Goal: Obtain resource: Download file/media

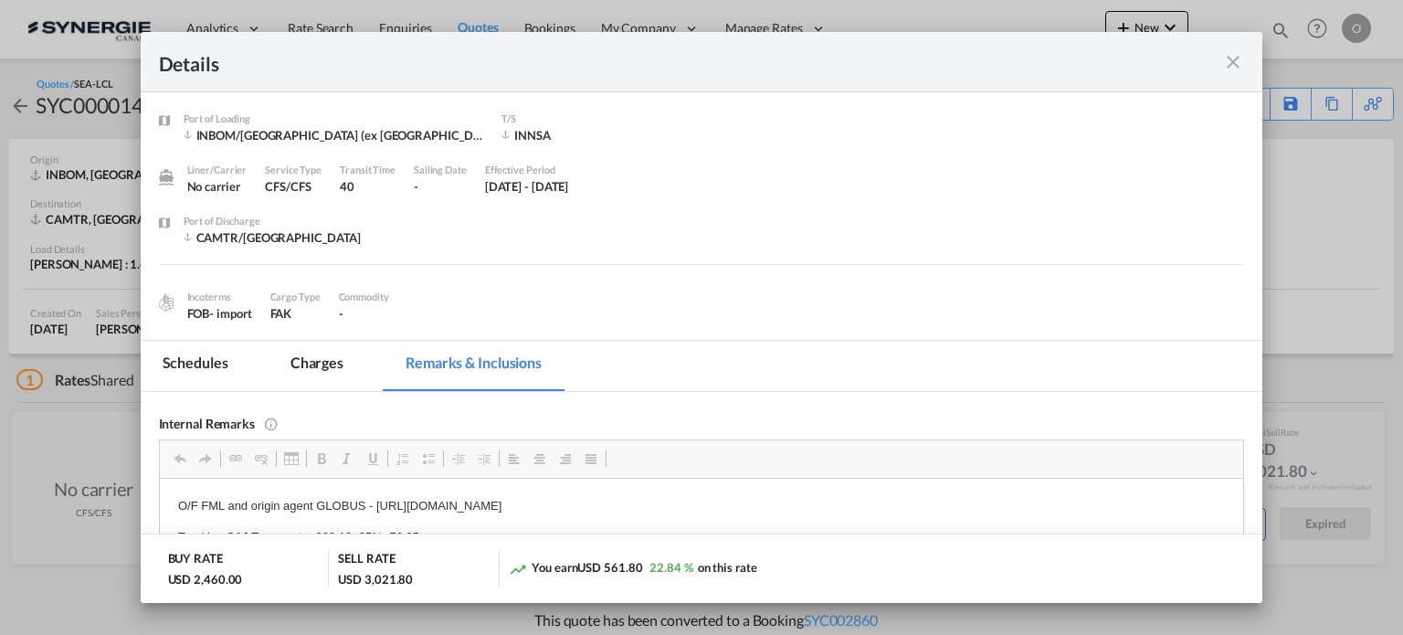
scroll to position [113, 0]
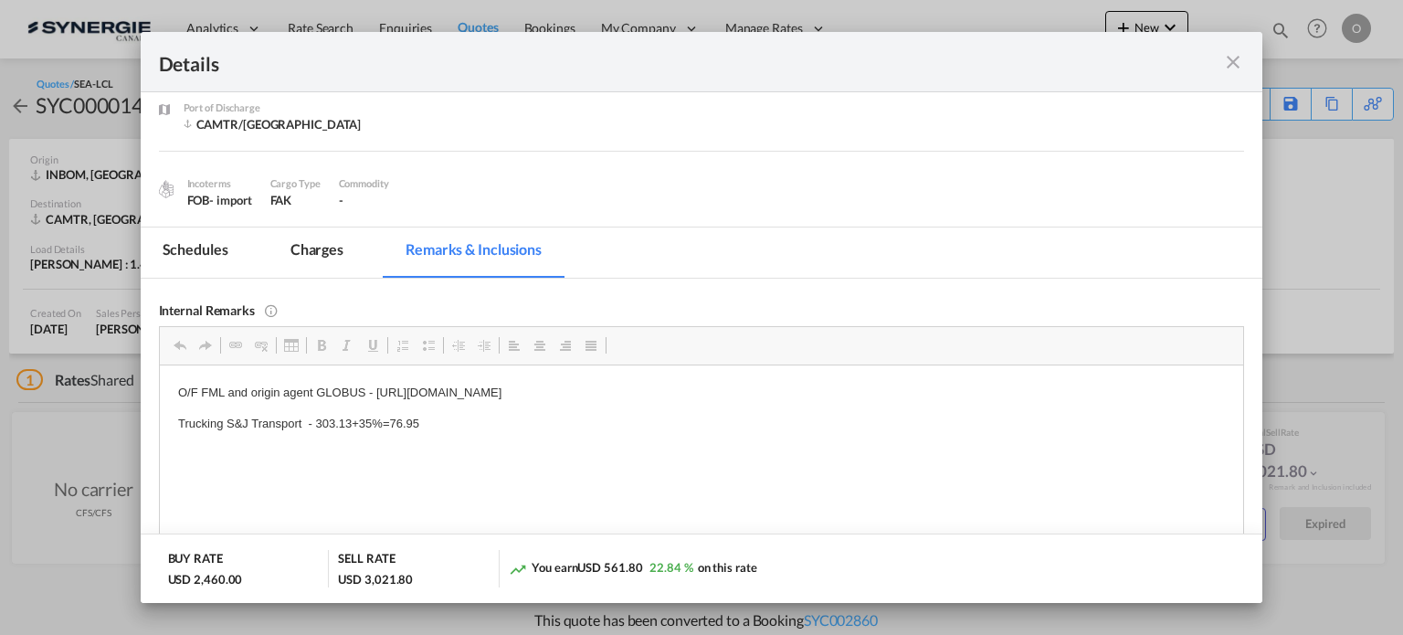
click at [1226, 65] on md-icon "icon-close fg-AAA8AD m-0 cursor" at bounding box center [1233, 62] width 22 height 22
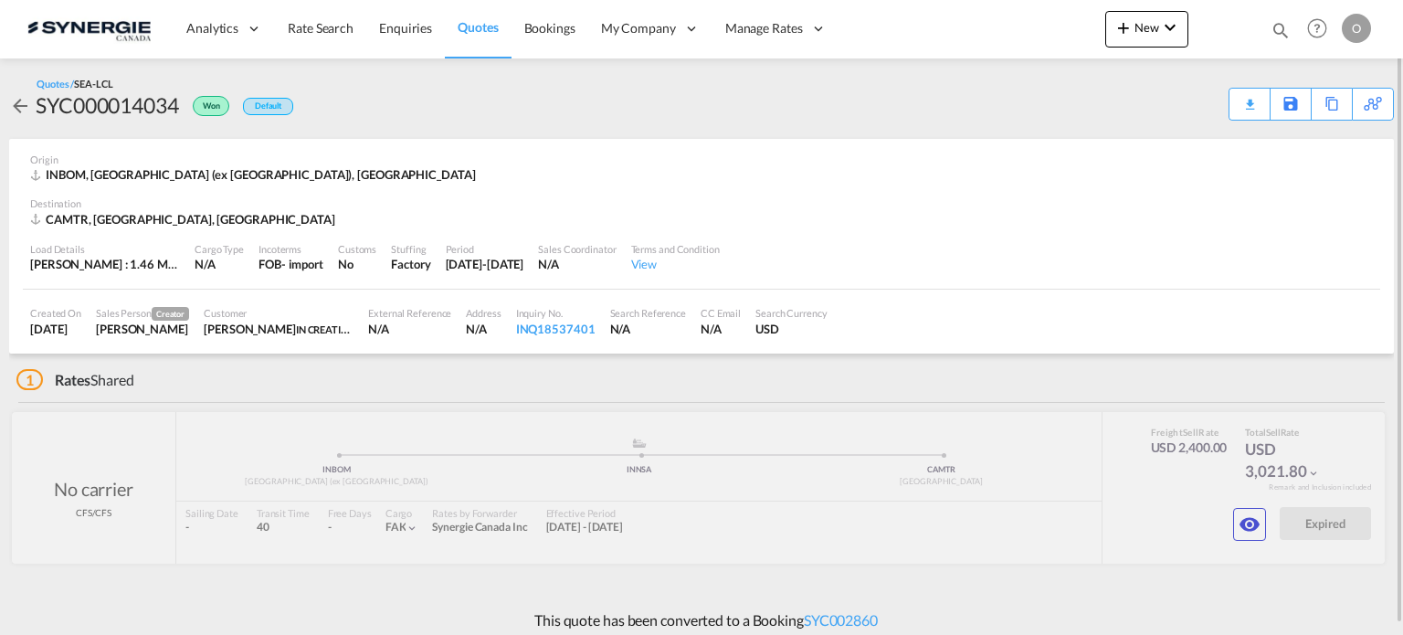
click at [1286, 17] on div "Bookings Quotes Enquiries Help Resources Product Release O My Profile Logout" at bounding box center [1318, 28] width 116 height 57
click at [1281, 23] on md-icon "icon-magnify" at bounding box center [1281, 30] width 20 height 20
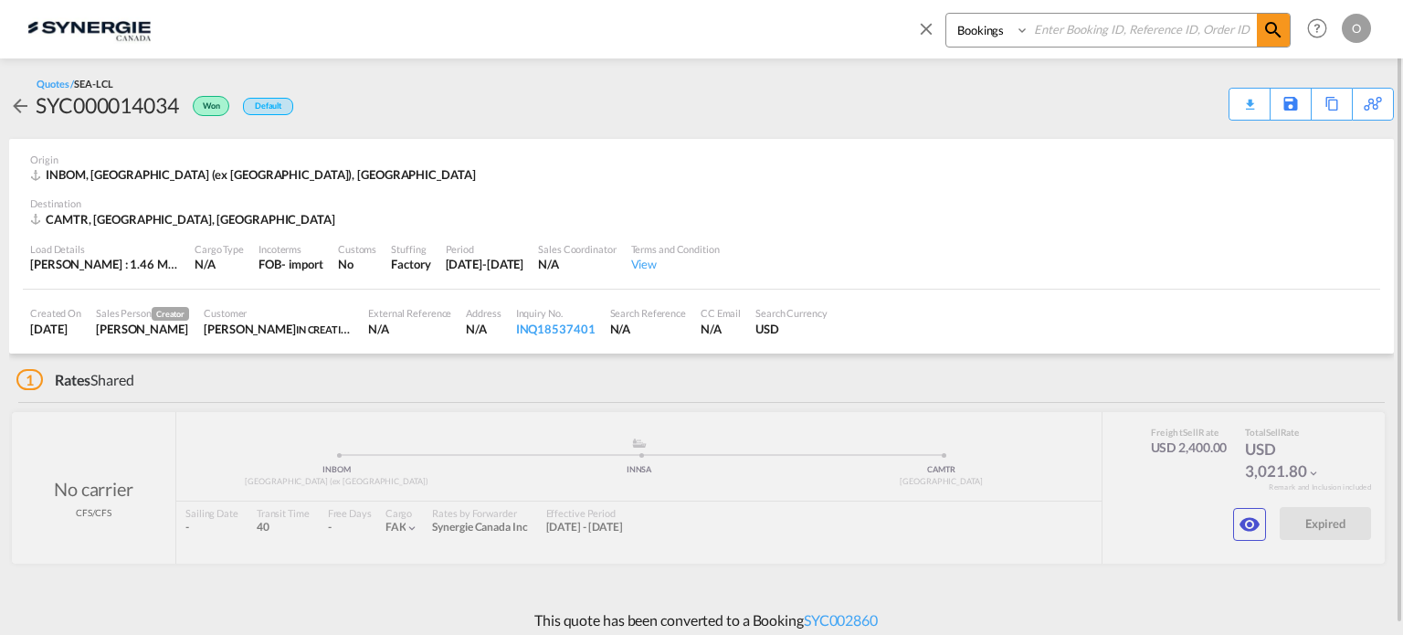
click at [1050, 50] on div "Bookings Quotes Enquiries" at bounding box center [1103, 35] width 375 height 44
click at [1071, 27] on input at bounding box center [1142, 30] width 227 height 32
paste input "SYC000012925"
type input "SYC000012925"
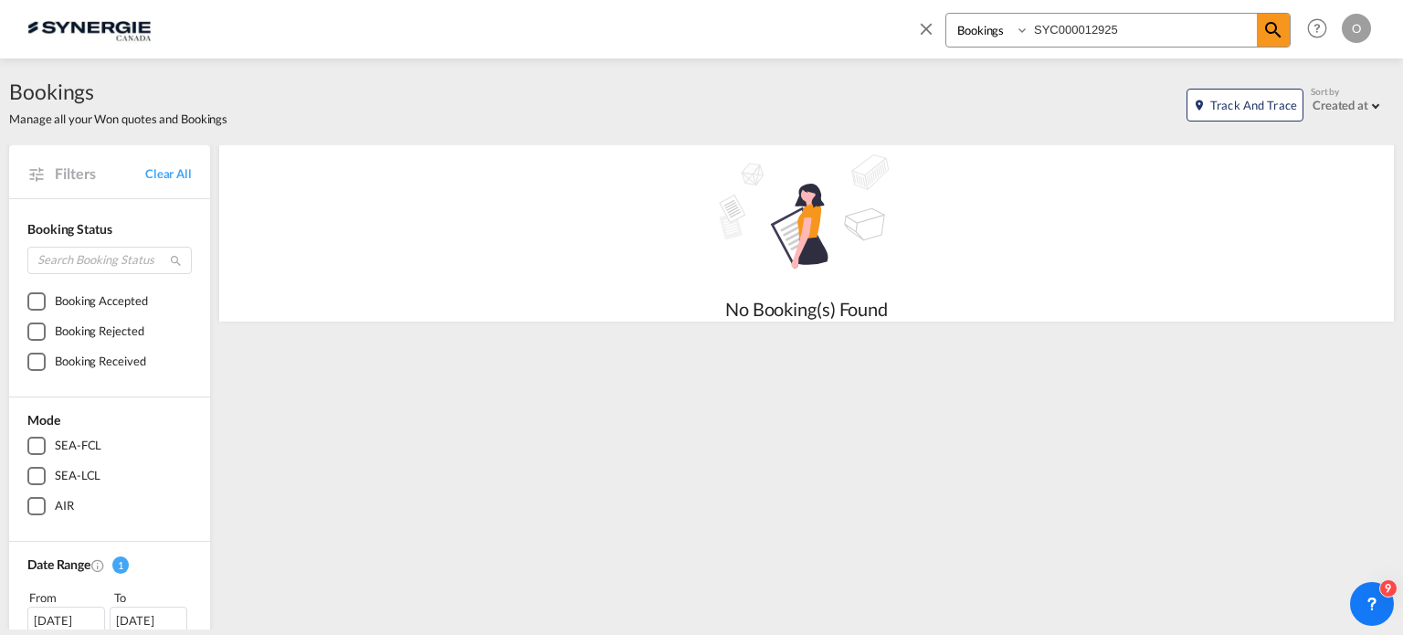
click at [978, 33] on select "Bookings Quotes Enquiries" at bounding box center [989, 30] width 87 height 33
select select "Quotes"
click at [946, 14] on select "Bookings Quotes Enquiries" at bounding box center [989, 30] width 87 height 33
click at [1285, 26] on span at bounding box center [1273, 30] width 33 height 33
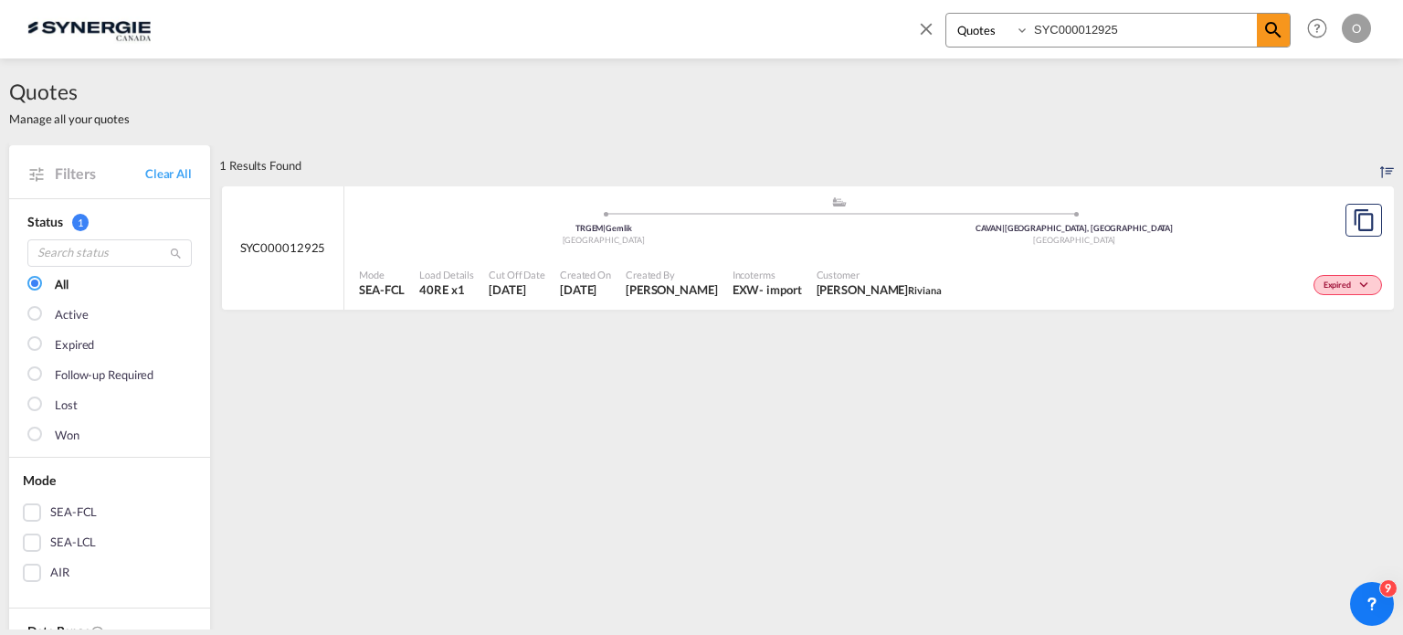
click at [1147, 289] on div "Expired" at bounding box center [1168, 283] width 438 height 46
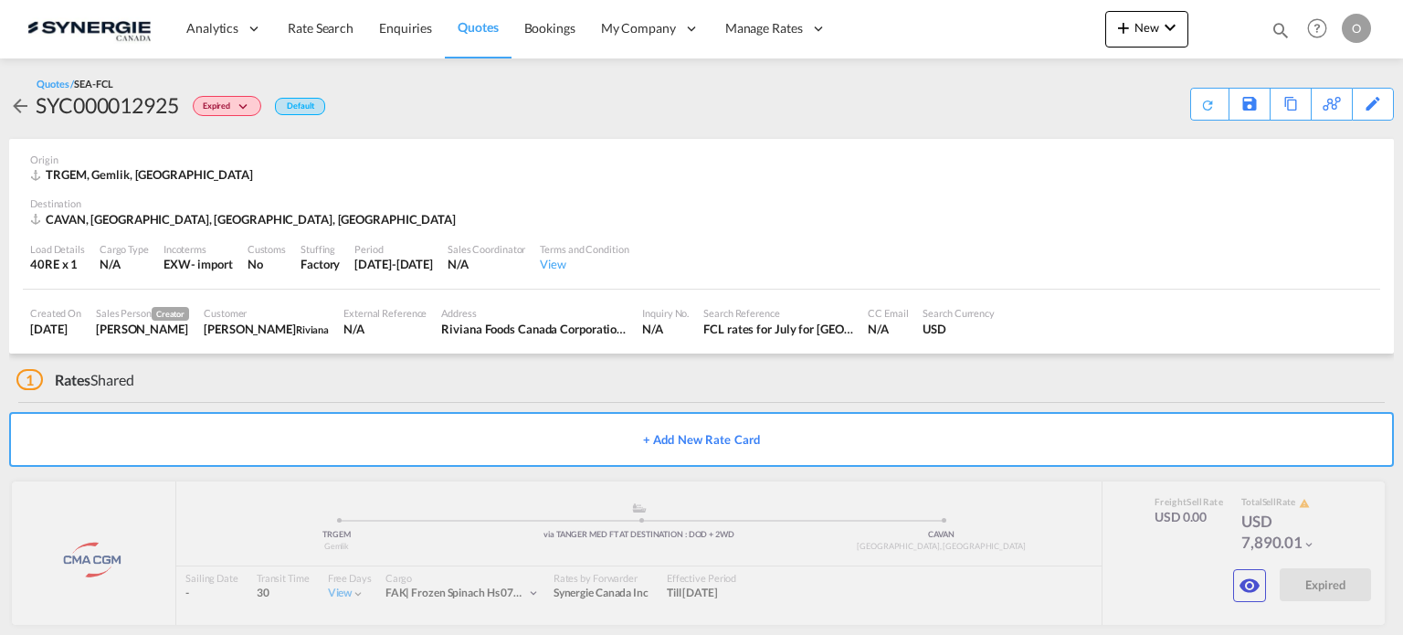
scroll to position [20, 0]
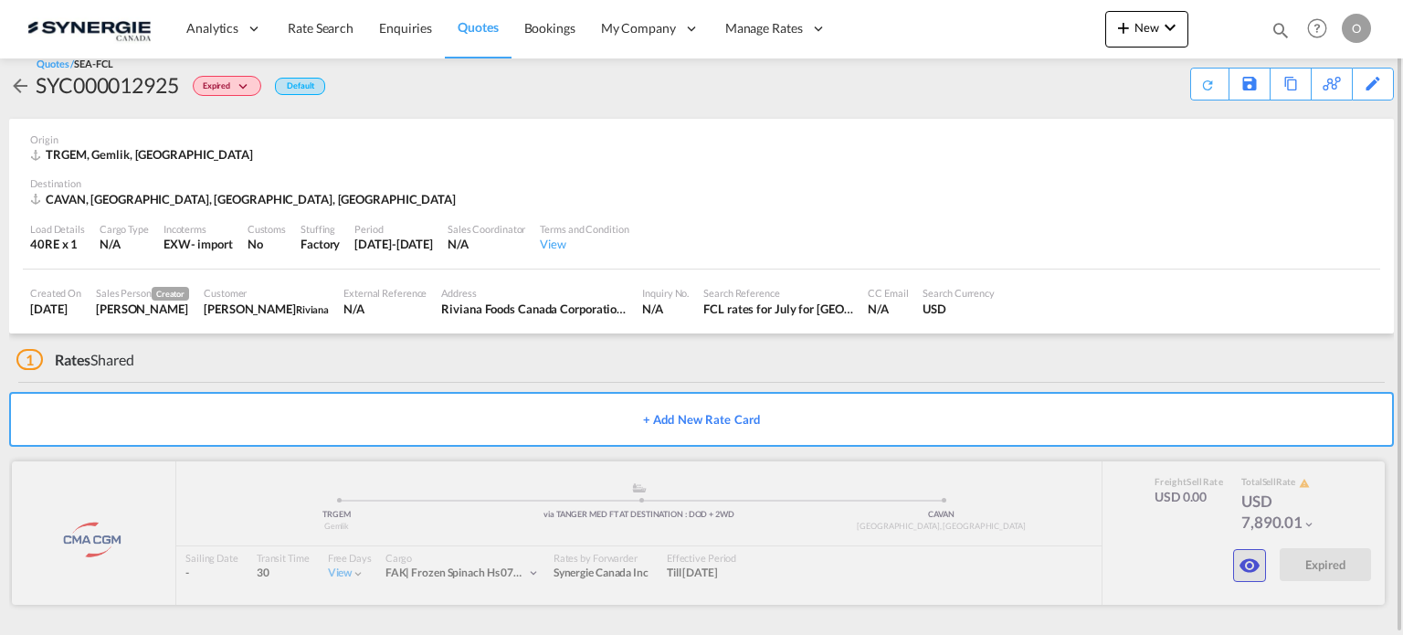
click at [1262, 567] on button "button" at bounding box center [1249, 565] width 33 height 33
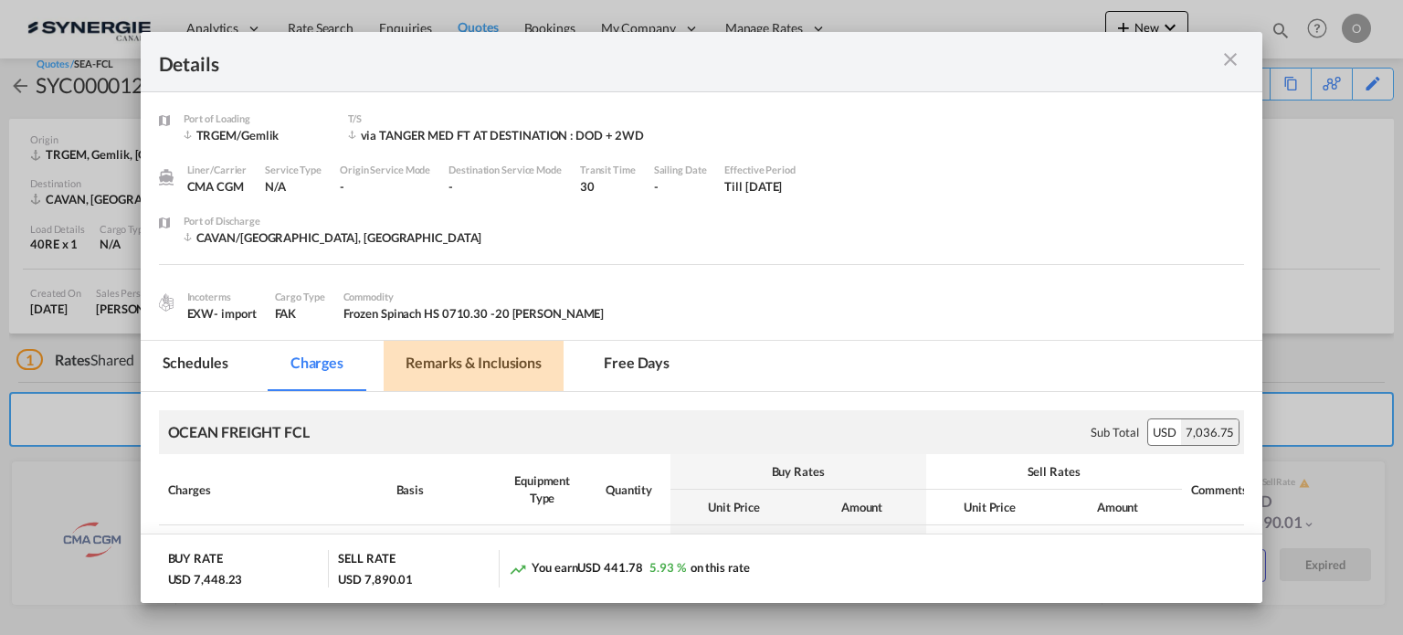
click at [496, 378] on md-tab-item "Remarks & Inclusions" at bounding box center [474, 366] width 180 height 50
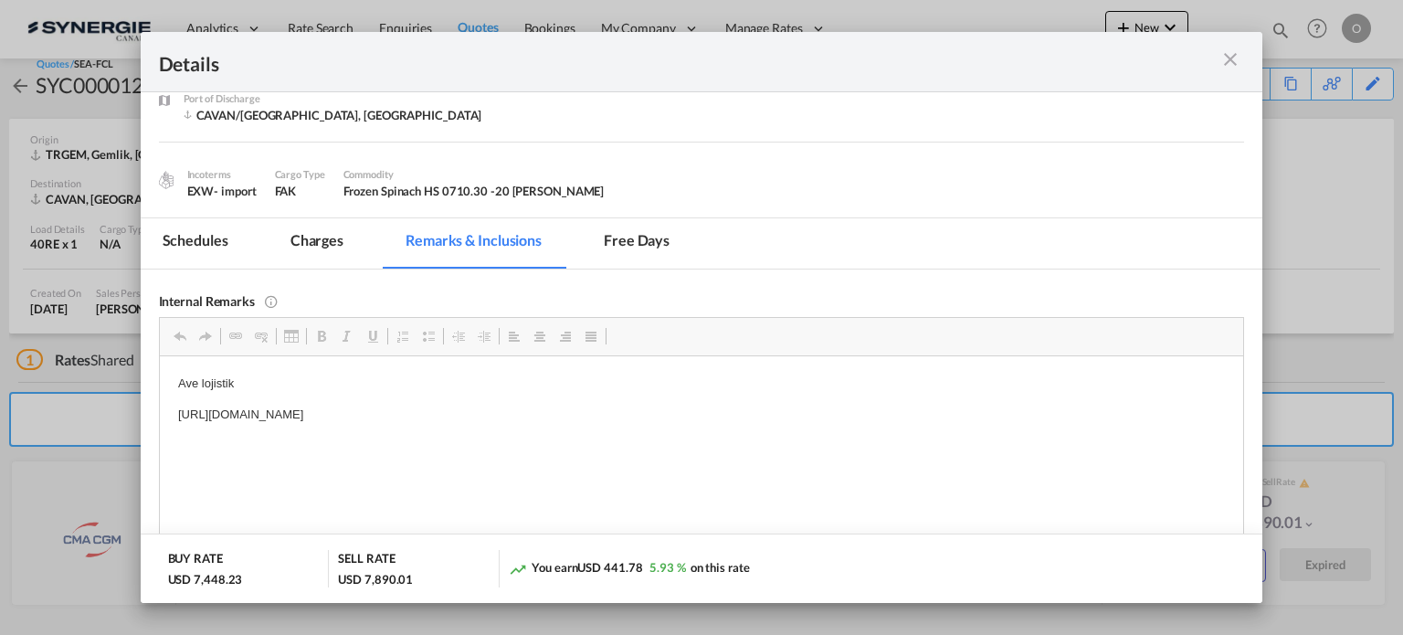
scroll to position [124, 0]
drag, startPoint x: 173, startPoint y: 414, endPoint x: 663, endPoint y: 419, distance: 490.6
copy p "[URL][DOMAIN_NAME]"
click at [1236, 58] on md-icon "icon-close m-3 fg-AAA8AD cursor" at bounding box center [1230, 59] width 22 height 22
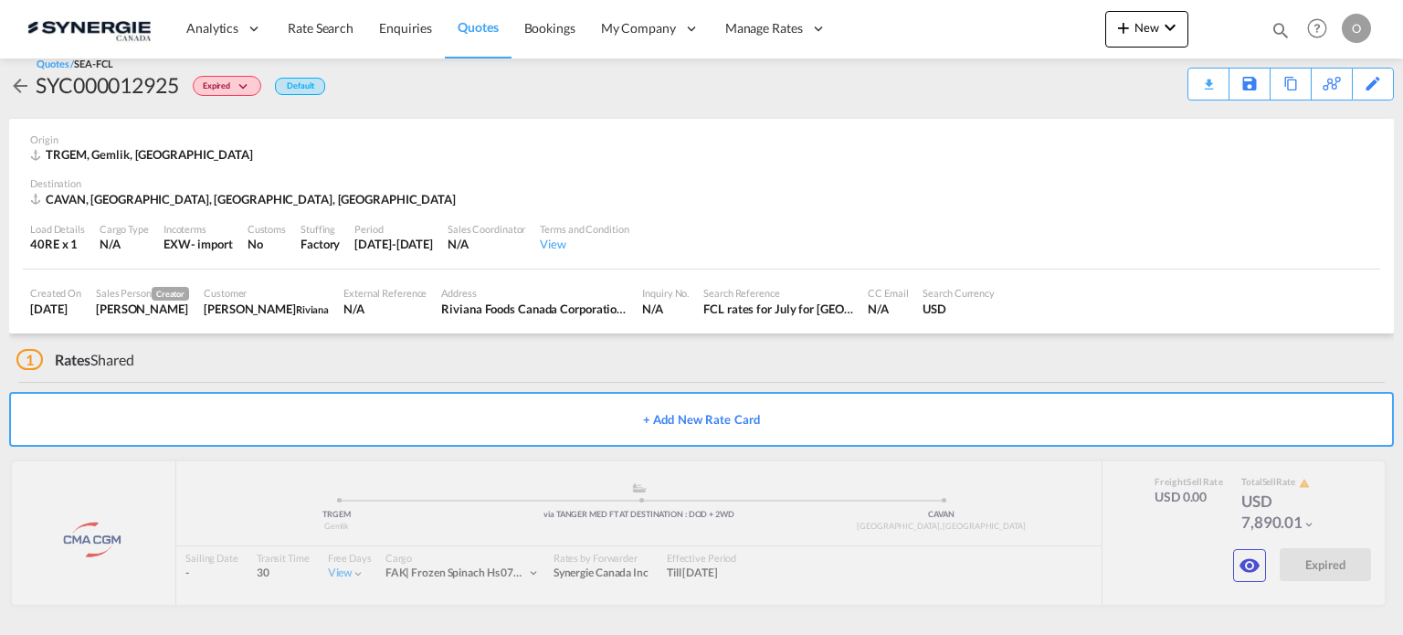
scroll to position [81, 0]
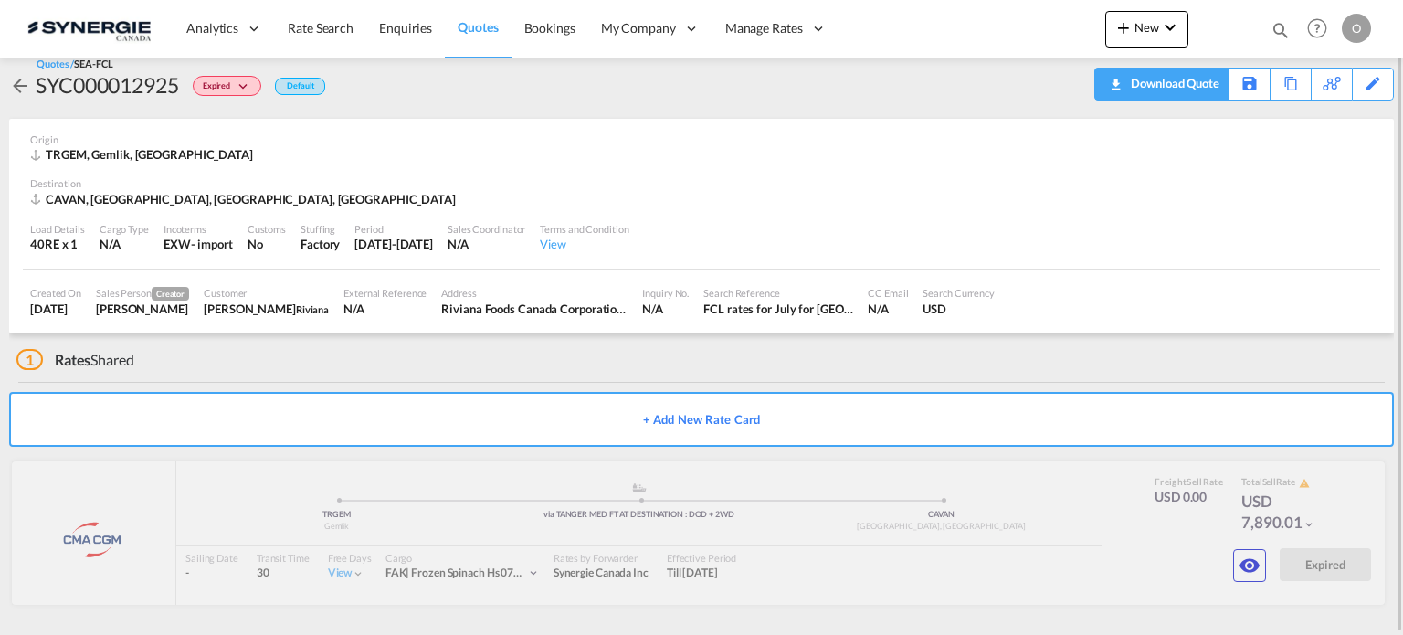
click at [1188, 77] on div "Download Quote" at bounding box center [1172, 83] width 93 height 29
